Goal: Transaction & Acquisition: Purchase product/service

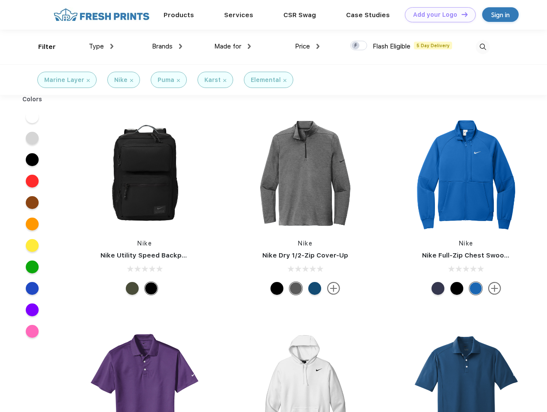
click at [437, 15] on link "Add your Logo Design Tool" at bounding box center [440, 14] width 71 height 15
click at [0, 0] on div "Design Tool" at bounding box center [0, 0] width 0 height 0
click at [460, 14] on link "Add your Logo Design Tool" at bounding box center [440, 14] width 71 height 15
click at [41, 47] on div "Filter" at bounding box center [47, 47] width 18 height 10
click at [101, 46] on span "Type" at bounding box center [96, 46] width 15 height 8
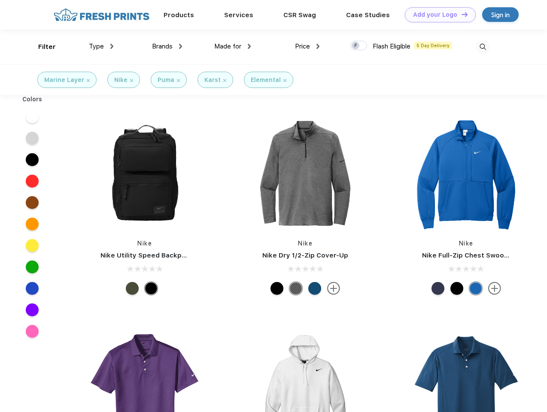
click at [167, 46] on span "Brands" at bounding box center [162, 46] width 21 height 8
click at [233, 46] on span "Made for" at bounding box center [227, 46] width 27 height 8
click at [307, 46] on span "Price" at bounding box center [302, 46] width 15 height 8
click at [359, 46] on div at bounding box center [358, 45] width 17 height 9
click at [356, 46] on input "checkbox" at bounding box center [353, 43] width 6 height 6
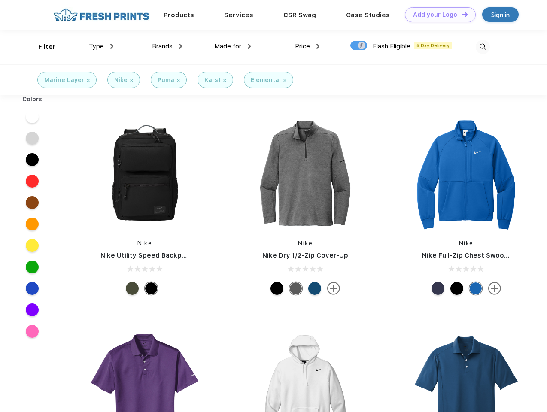
click at [482, 47] on img at bounding box center [482, 47] width 14 height 14
